Goal: Find contact information: Find contact information

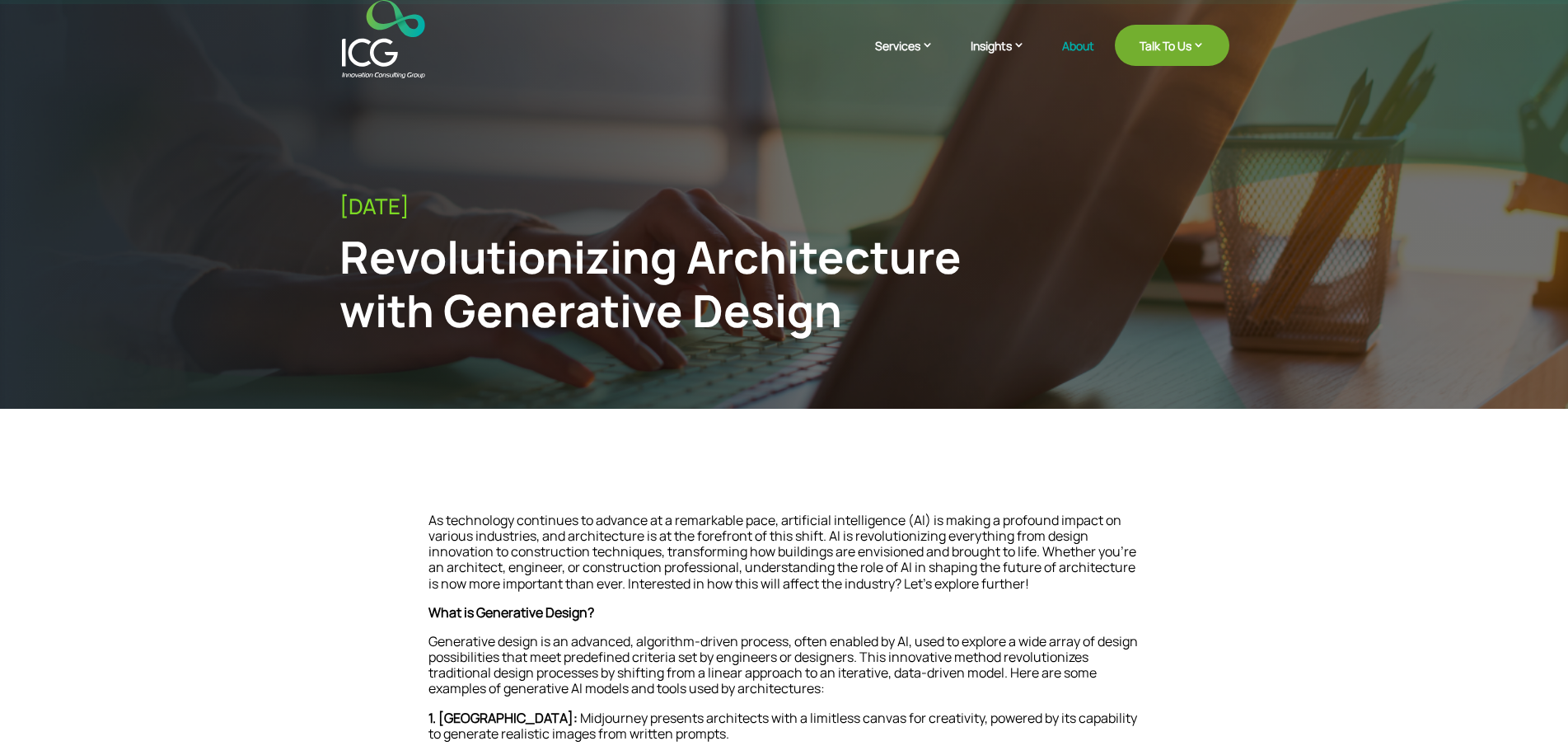
click at [1080, 45] on link "About" at bounding box center [1078, 60] width 32 height 39
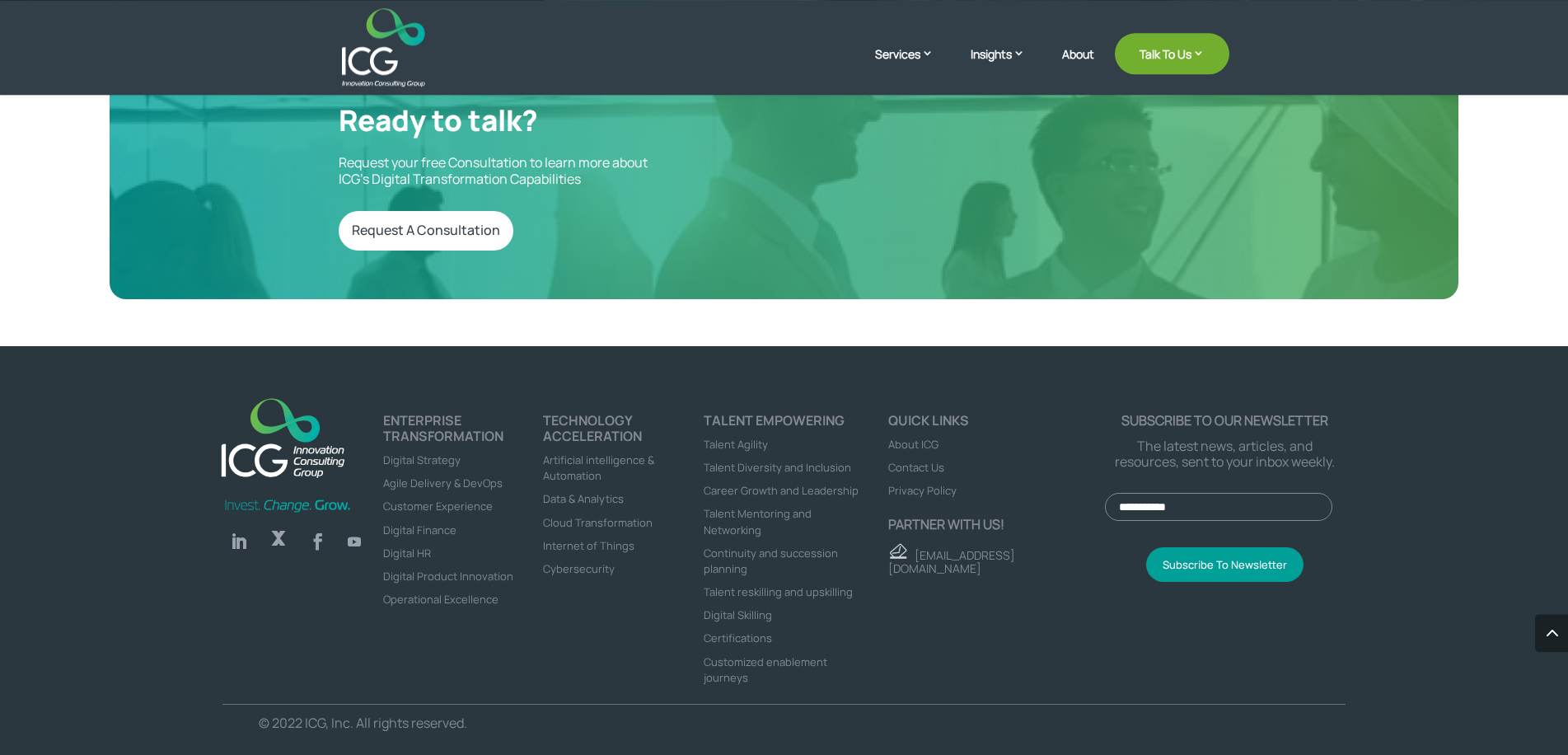
scroll to position [4569, 0]
click at [932, 446] on span "About ICG" at bounding box center [913, 444] width 50 height 14
click at [929, 472] on span "Contact Us" at bounding box center [916, 467] width 56 height 14
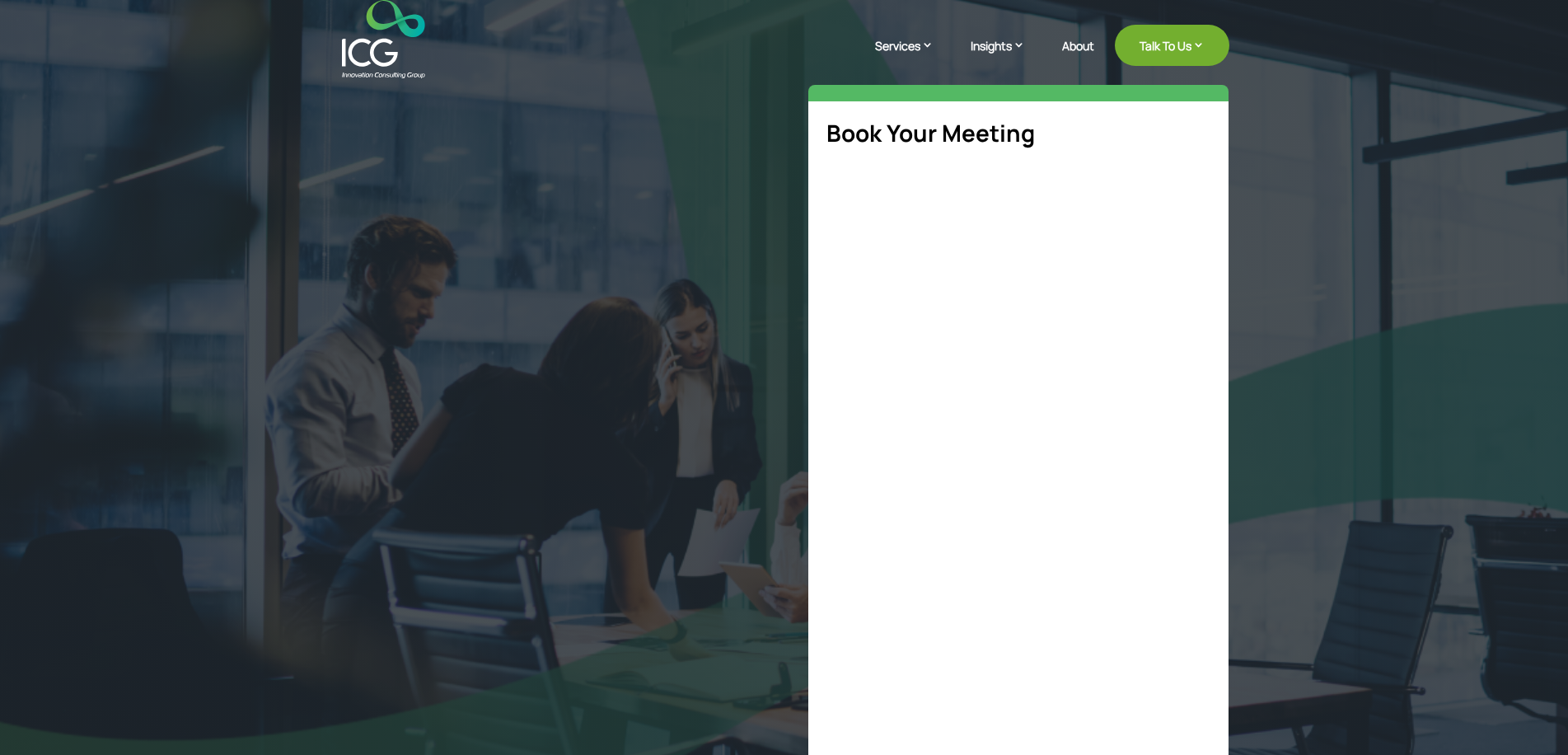
select select "**"
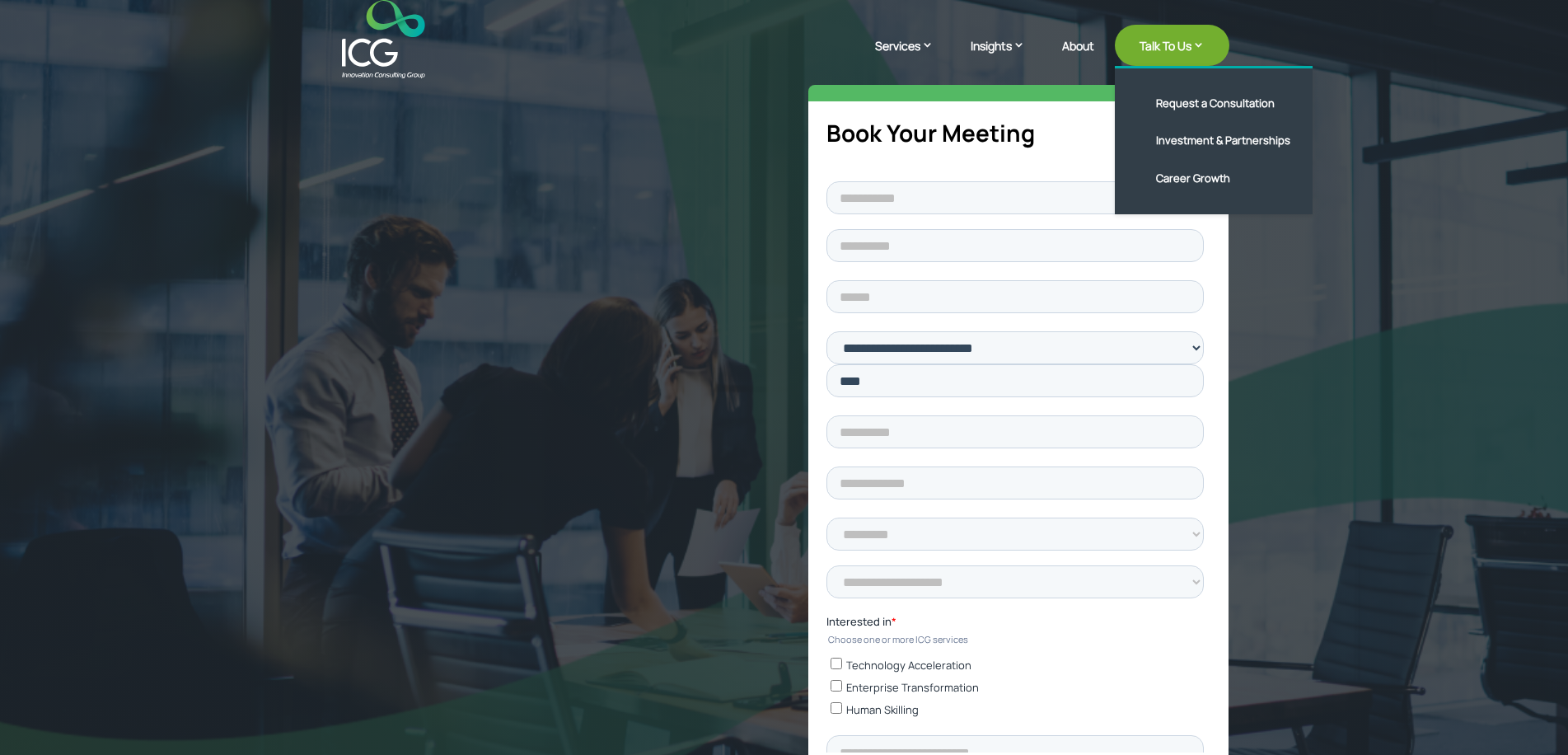
click at [1178, 51] on link "Talk To Us" at bounding box center [1172, 45] width 115 height 41
click at [1197, 139] on link "Investment & Partnerships" at bounding box center [1226, 140] width 190 height 38
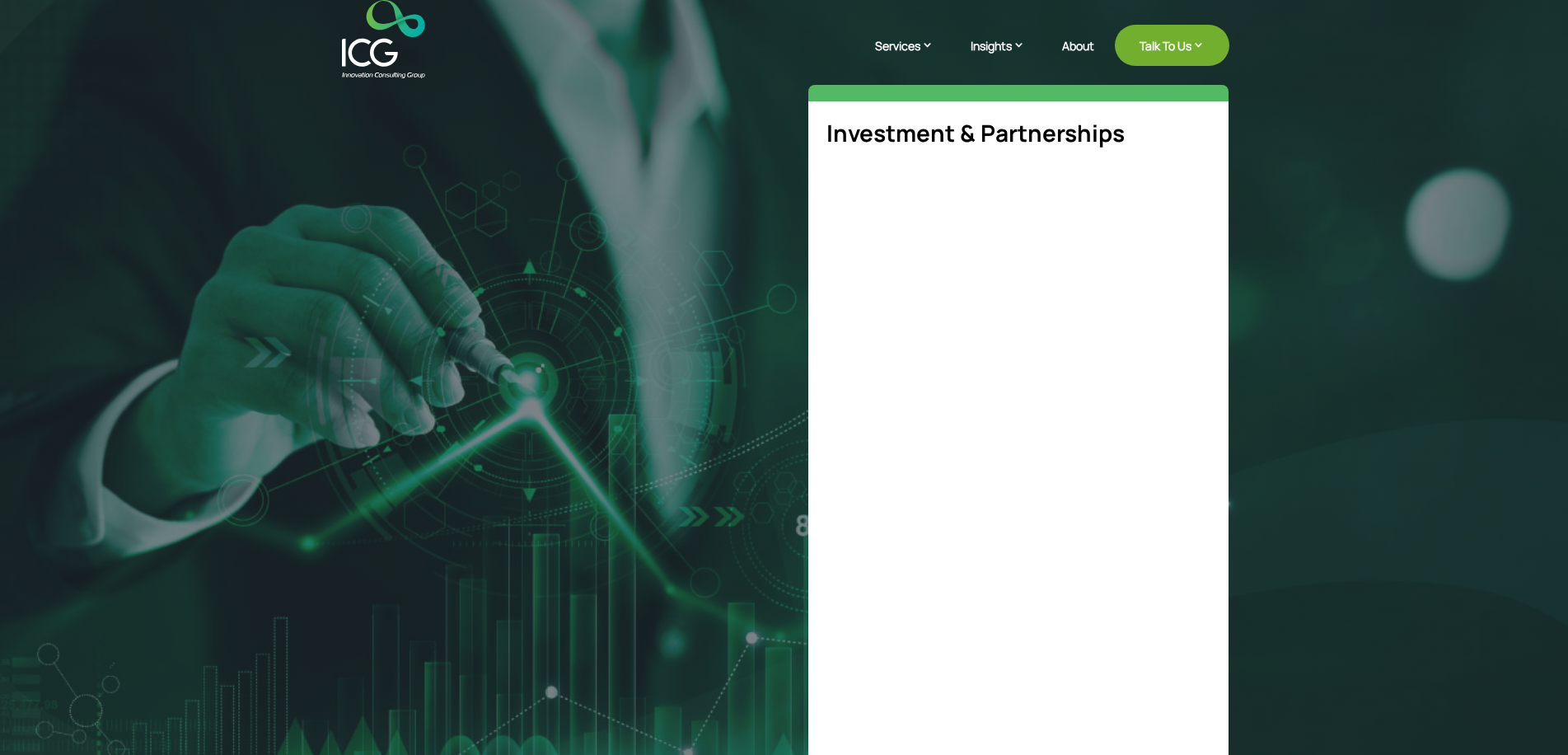
select select "**"
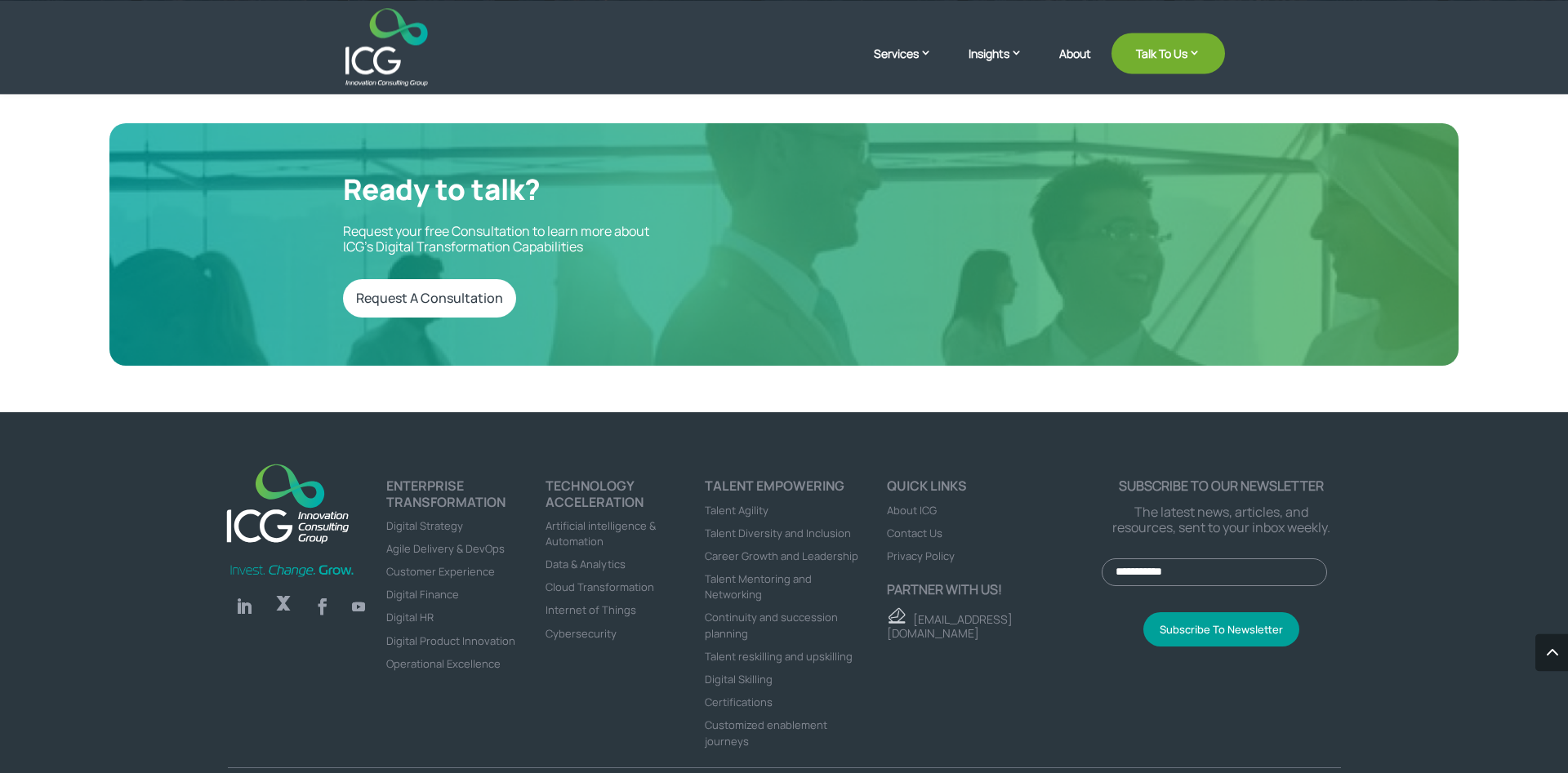
scroll to position [5500, 0]
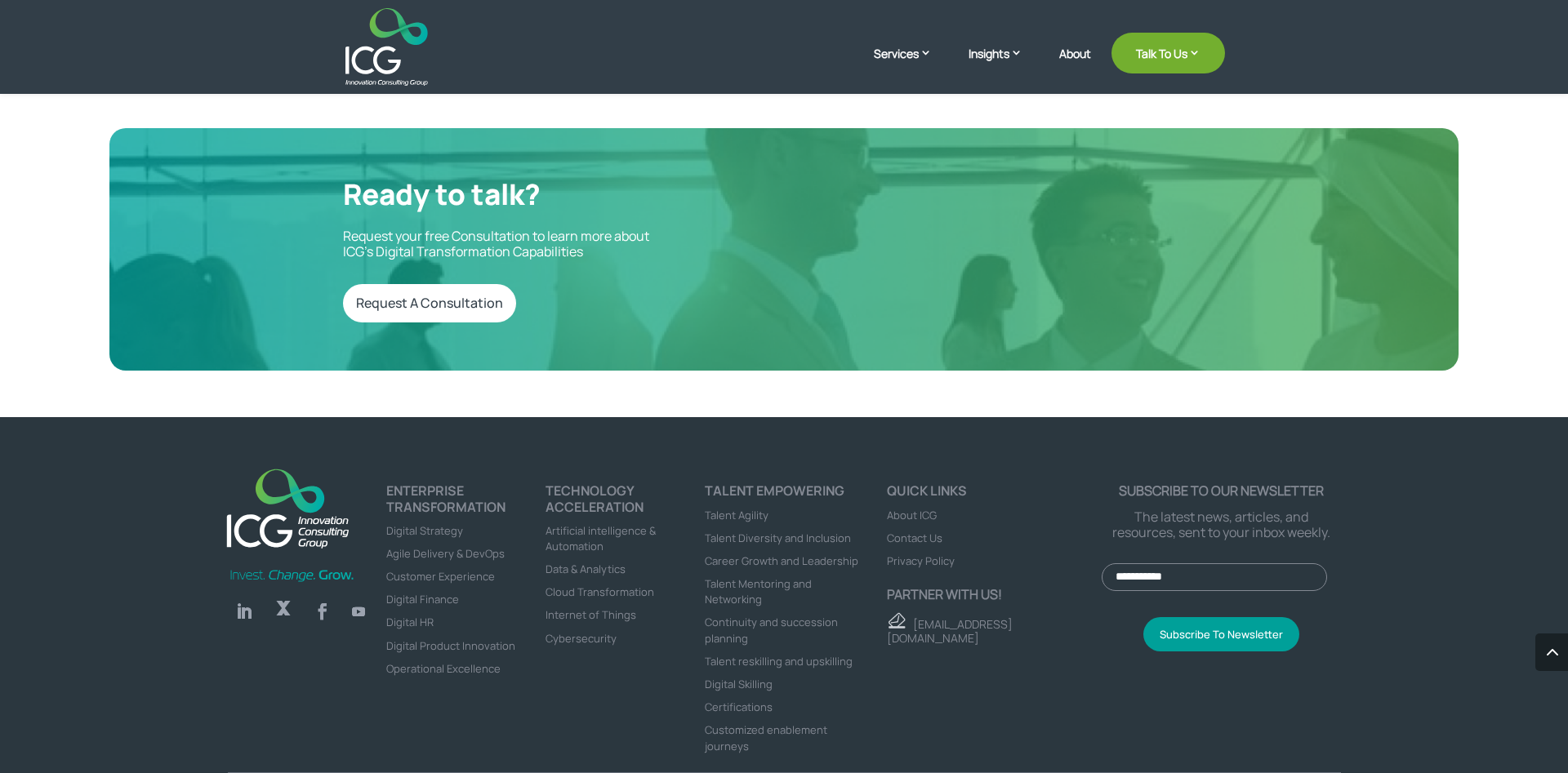
click at [918, 508] on span "About ICG" at bounding box center [911, 514] width 50 height 14
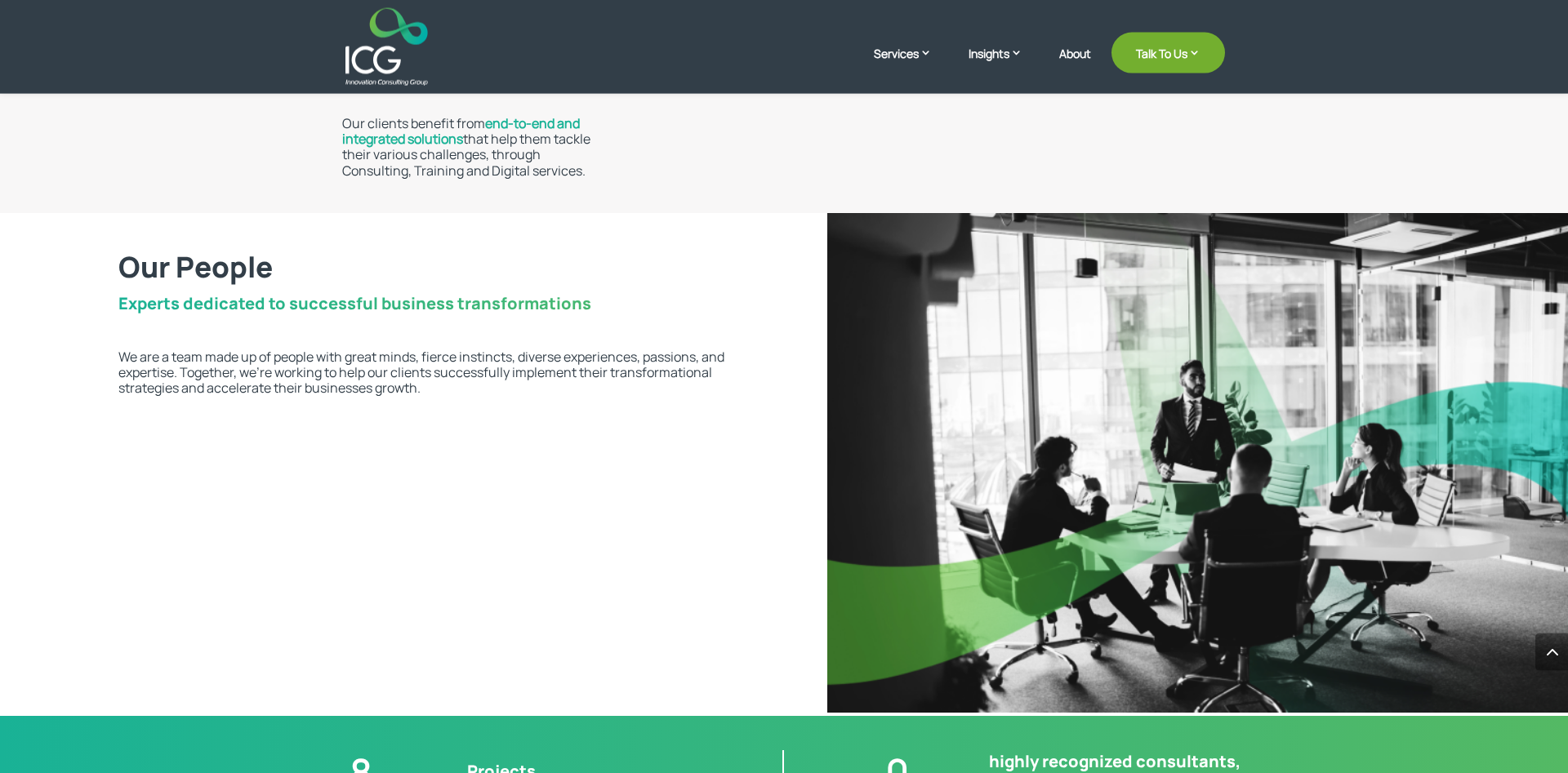
scroll to position [3274, 0]
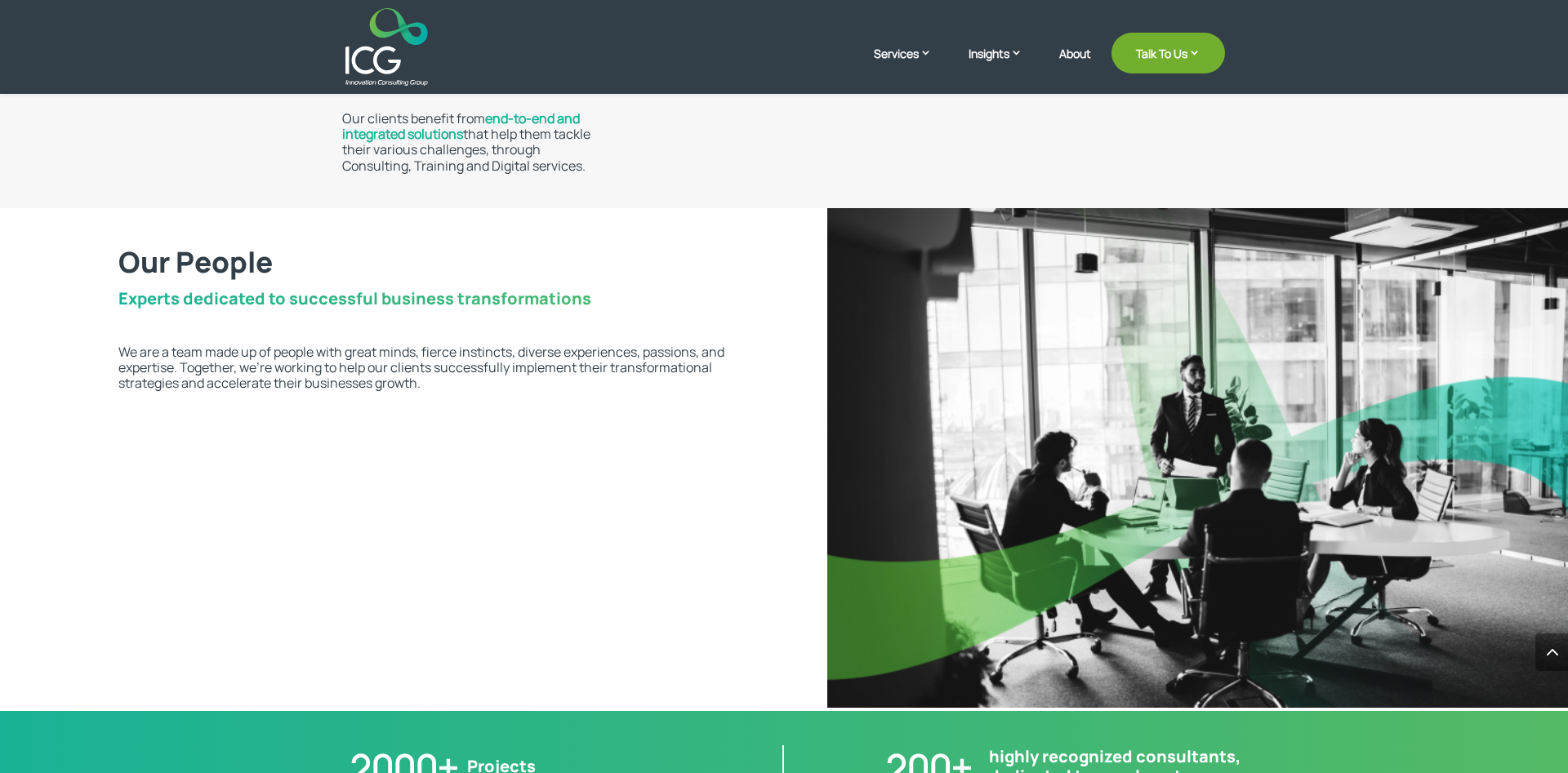
click at [1129, 460] on img at bounding box center [1197, 457] width 740 height 499
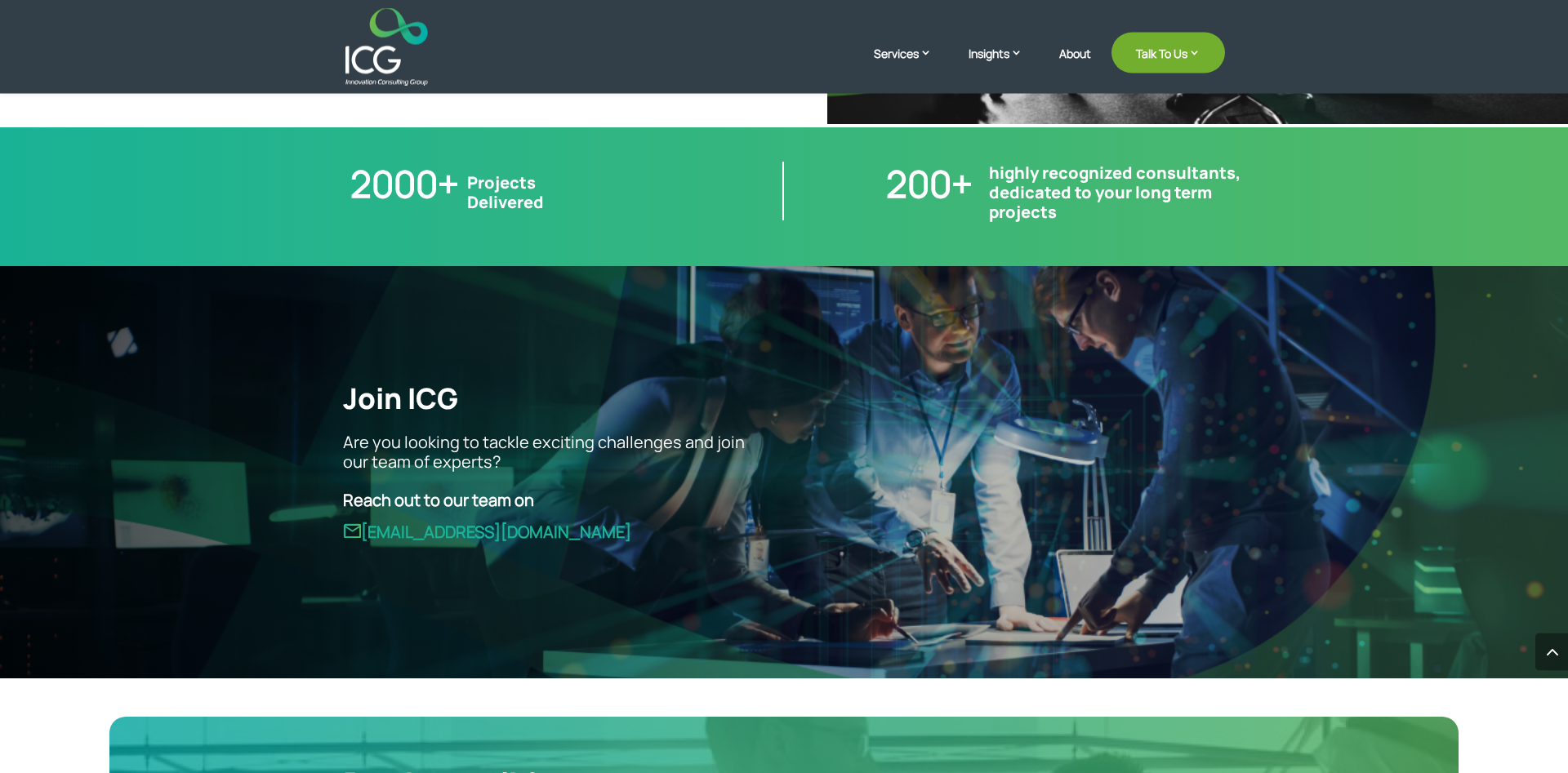
scroll to position [4509, 0]
